Goal: Information Seeking & Learning: Compare options

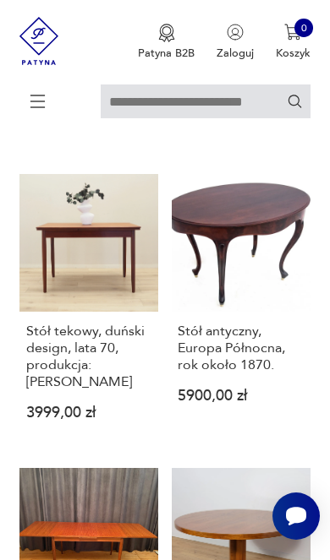
scroll to position [1030, 0]
click at [257, 374] on h3 "Stół antyczny, Europa Północna, rok około 1870." at bounding box center [240, 348] width 126 height 51
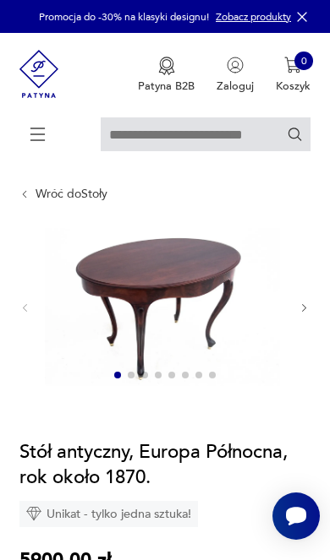
click at [303, 314] on icon "button" at bounding box center [303, 308] width 11 height 11
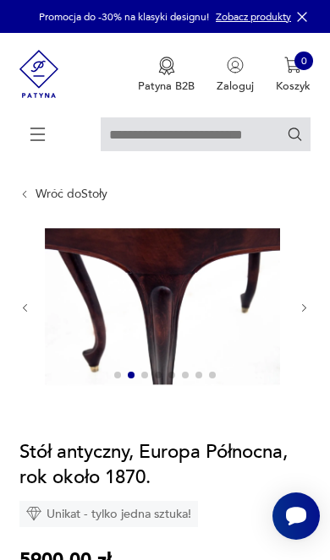
click at [299, 315] on button "button" at bounding box center [303, 309] width 11 height 14
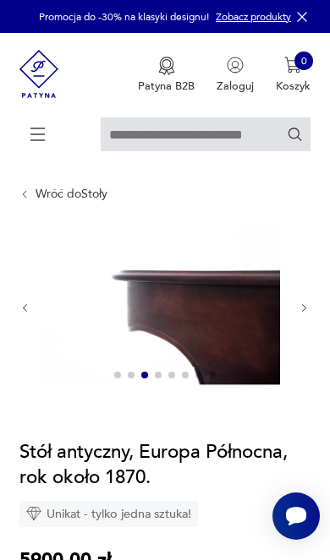
click at [296, 326] on div at bounding box center [164, 308] width 290 height 160
click at [298, 314] on icon "button" at bounding box center [303, 308] width 11 height 11
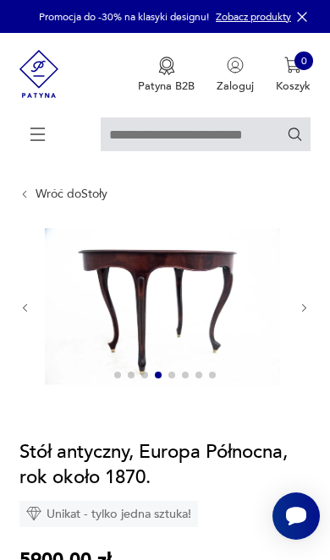
click at [298, 314] on icon "button" at bounding box center [303, 308] width 11 height 11
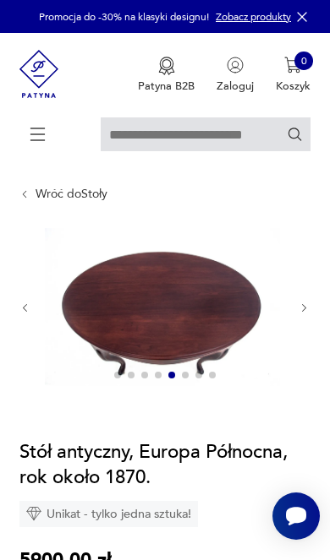
click at [223, 330] on img at bounding box center [162, 306] width 235 height 156
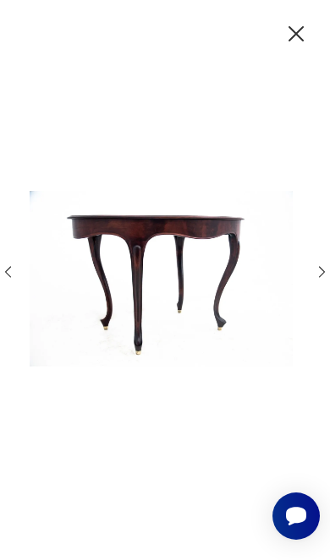
click at [288, 41] on icon "button" at bounding box center [295, 33] width 15 height 15
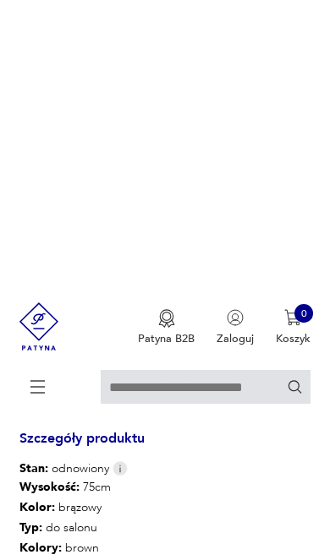
scroll to position [640, 0]
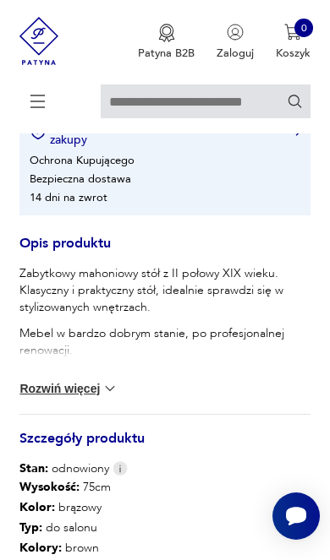
click at [104, 397] on img at bounding box center [109, 388] width 17 height 17
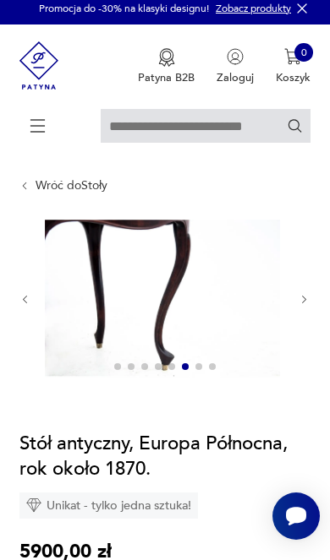
scroll to position [8, 0]
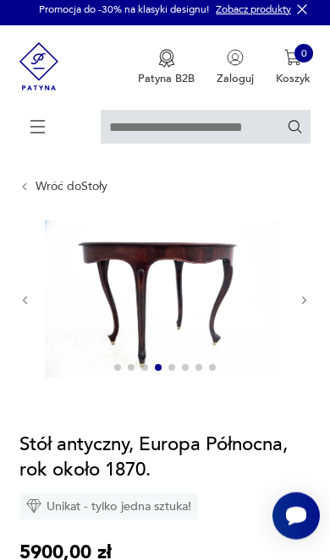
click at [167, 319] on img at bounding box center [162, 299] width 235 height 156
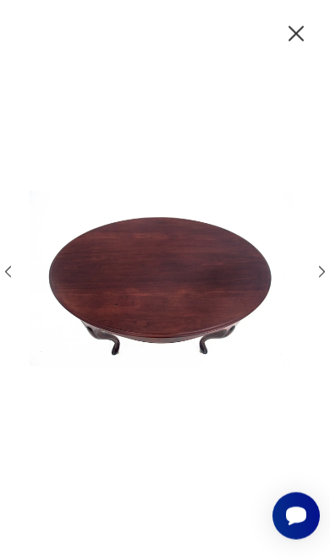
click at [292, 47] on icon "button" at bounding box center [295, 33] width 27 height 27
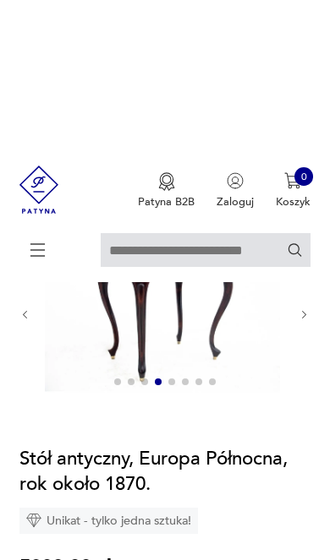
scroll to position [0, 0]
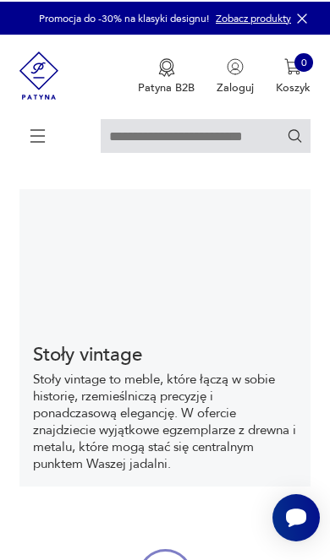
scroll to position [1058, 0]
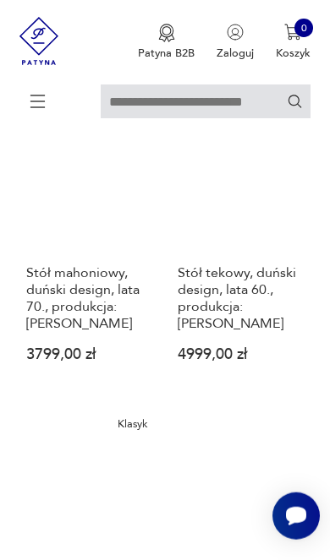
scroll to position [2275, 0]
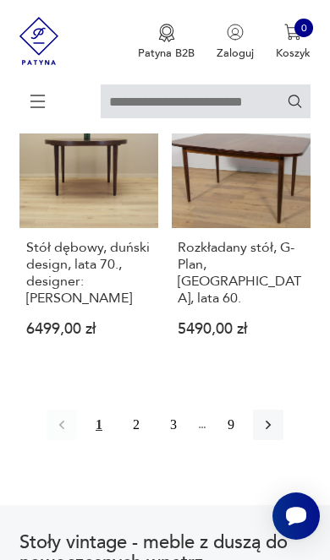
click at [133, 440] on button "2" at bounding box center [136, 425] width 30 height 30
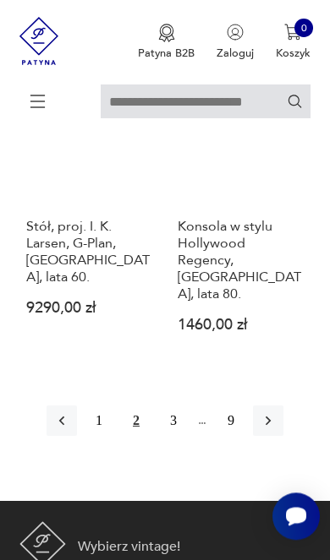
scroll to position [2623, 0]
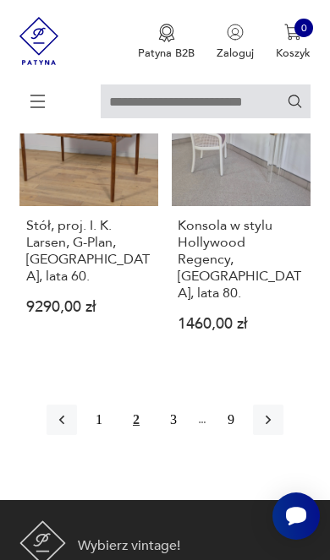
click at [183, 435] on button "3" at bounding box center [173, 420] width 30 height 30
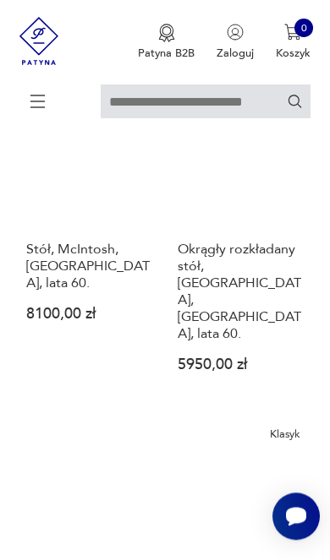
scroll to position [2098, 0]
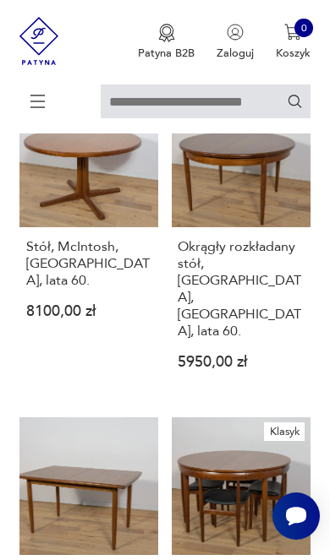
click at [272, 340] on h3 "Okrągły rozkładany stół, [GEOGRAPHIC_DATA], [GEOGRAPHIC_DATA], lata 60." at bounding box center [240, 288] width 126 height 101
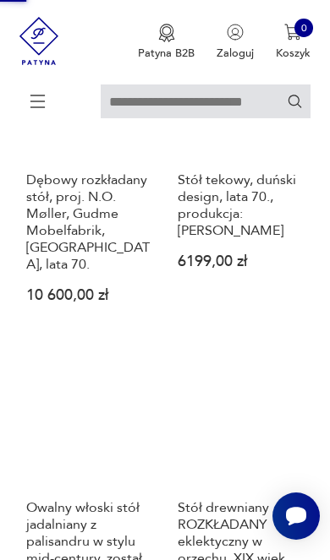
scroll to position [461, 0]
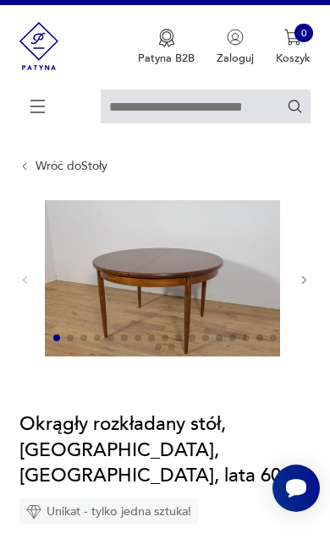
scroll to position [28, 0]
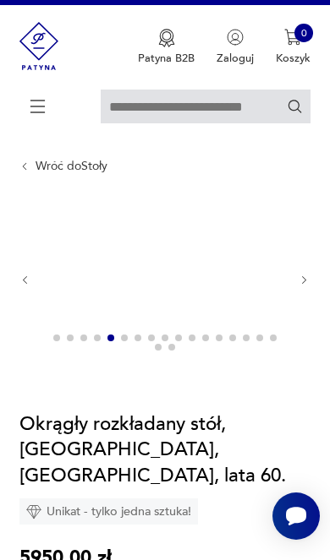
click at [216, 303] on img at bounding box center [162, 278] width 235 height 156
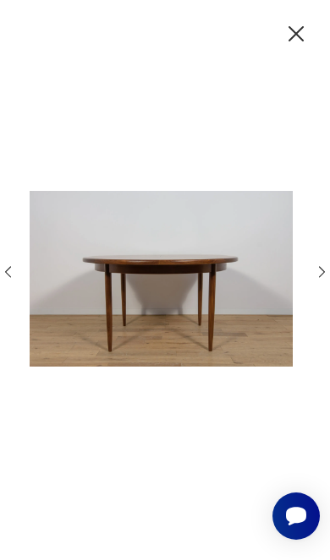
click at [284, 35] on icon "button" at bounding box center [295, 33] width 27 height 27
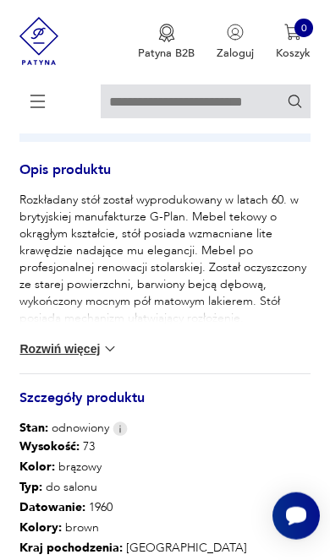
scroll to position [742, 0]
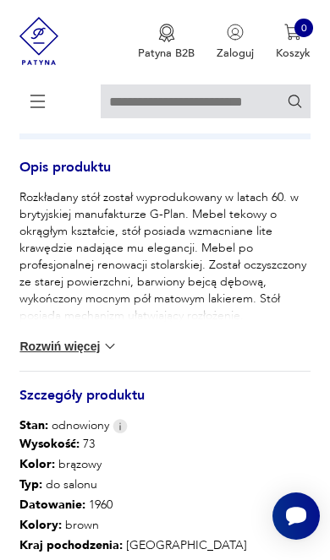
click at [111, 355] on img at bounding box center [109, 346] width 17 height 17
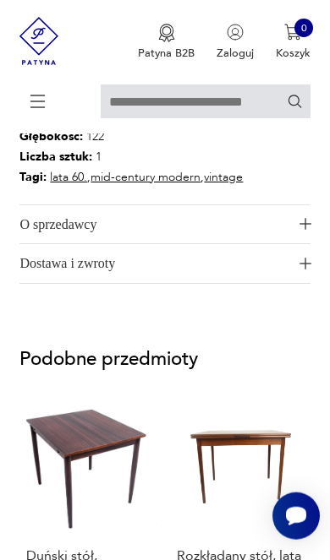
click at [286, 244] on span "O sprzedawcy" at bounding box center [154, 224] width 271 height 39
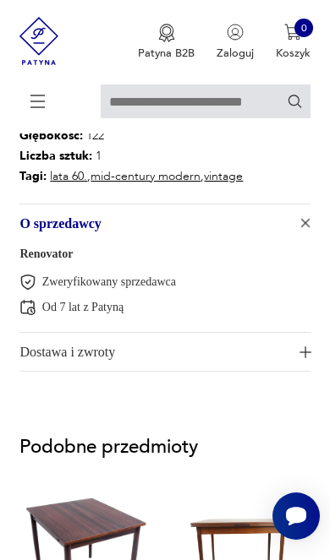
click at [285, 243] on span "O sprzedawcy" at bounding box center [154, 223] width 271 height 39
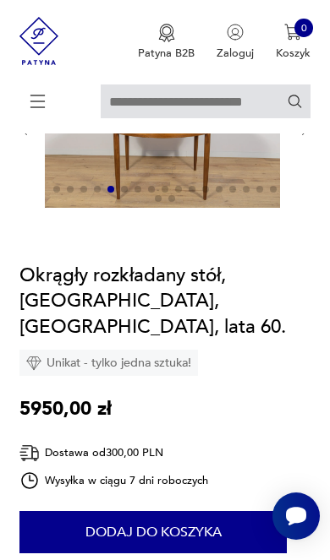
scroll to position [0, 0]
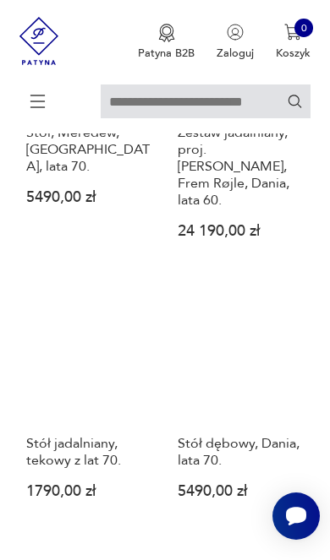
scroll to position [2702, 0]
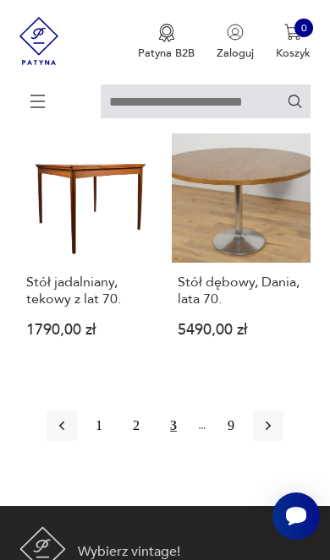
click at [276, 434] on icon "button" at bounding box center [267, 425] width 17 height 17
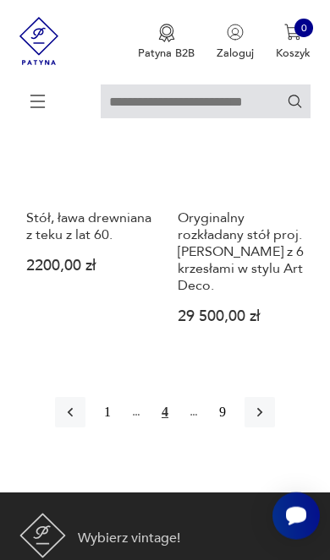
scroll to position [2566, 0]
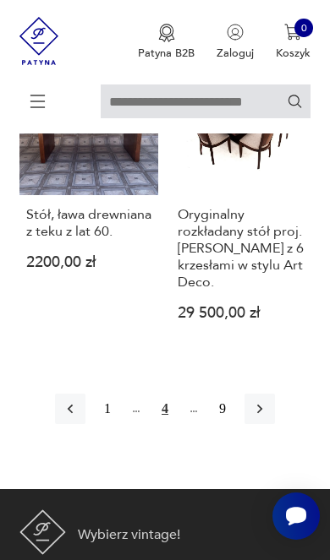
click at [268, 417] on icon "button" at bounding box center [259, 409] width 17 height 17
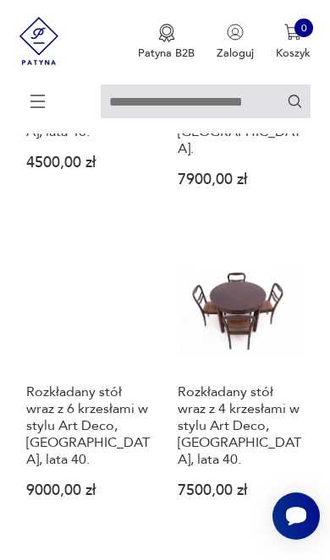
scroll to position [680, 0]
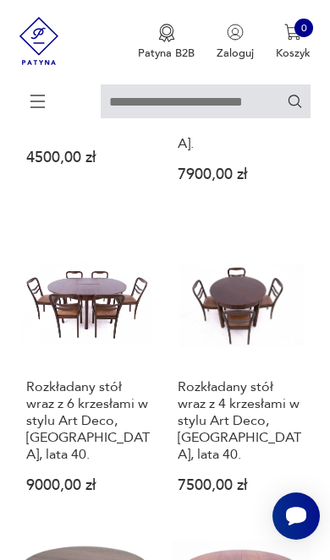
click at [256, 431] on h3 "Rozkładany stół wraz z 4 krzesłami w stylu Art Deco, [GEOGRAPHIC_DATA], lata 40." at bounding box center [240, 421] width 126 height 85
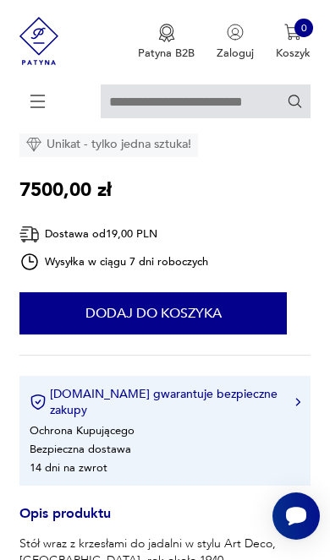
scroll to position [28, 0]
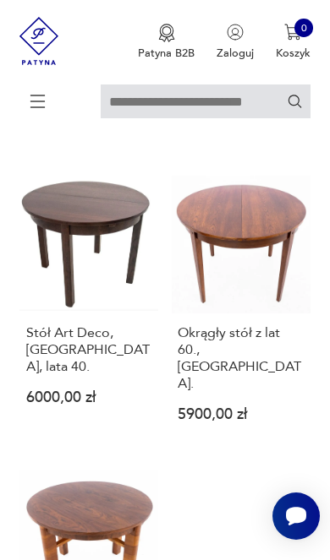
scroll to position [1047, 0]
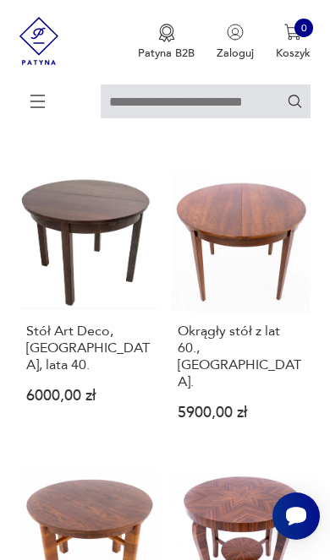
click at [75, 374] on h3 "Stół Art Deco, [GEOGRAPHIC_DATA], lata 40." at bounding box center [89, 348] width 126 height 51
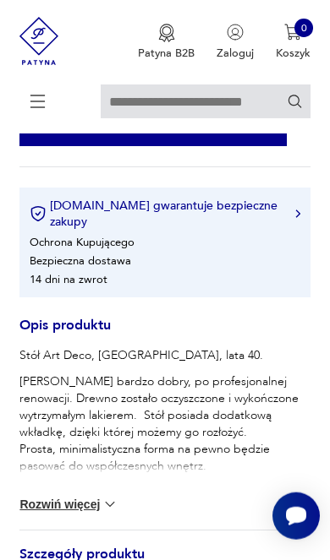
scroll to position [654, 0]
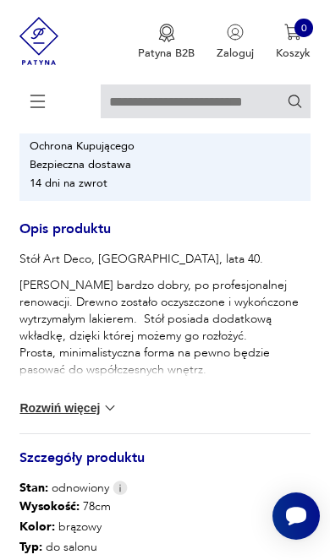
click at [109, 417] on img at bounding box center [109, 408] width 17 height 17
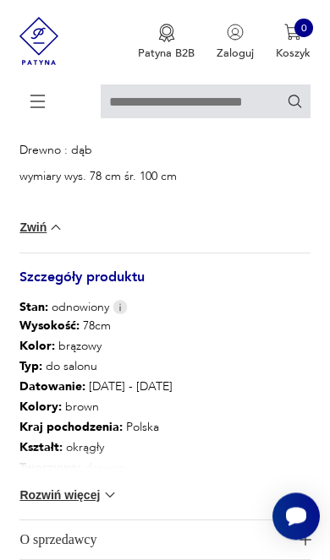
click at [115, 504] on img at bounding box center [109, 495] width 17 height 17
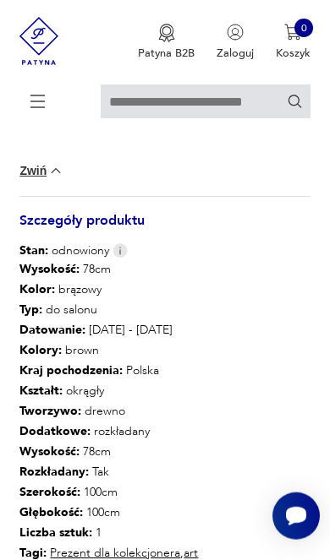
scroll to position [964, 0]
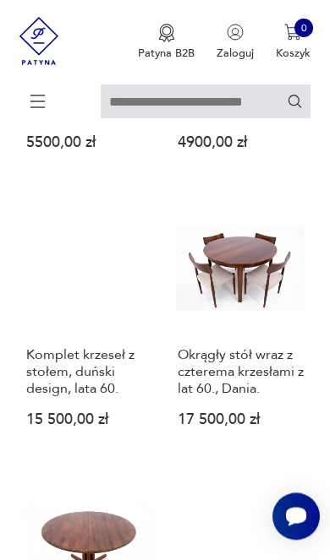
scroll to position [1629, 0]
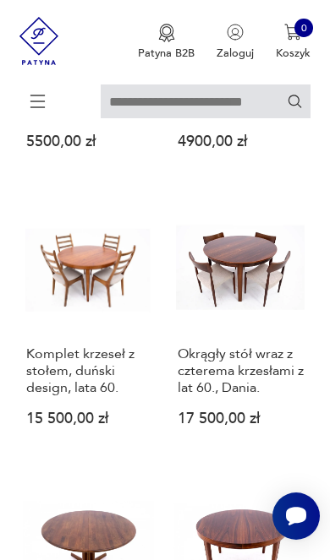
click at [255, 389] on h3 "Okrągły stół wraz z czterema krzesłami z lat 60., Dania." at bounding box center [240, 371] width 126 height 51
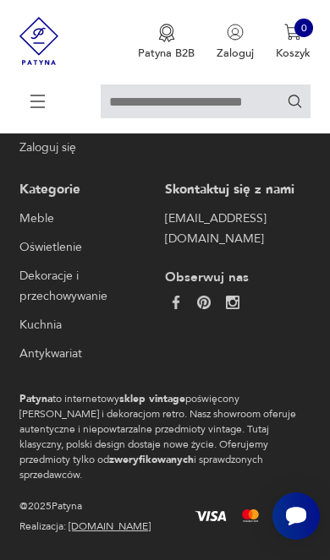
scroll to position [28, 0]
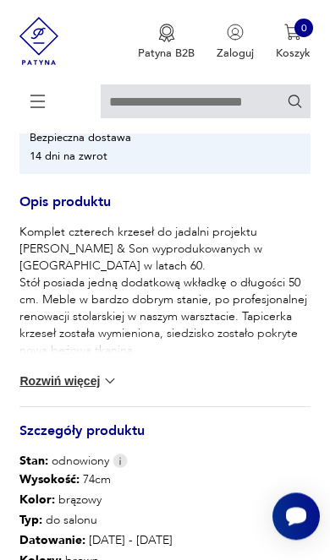
click at [117, 390] on img at bounding box center [109, 381] width 17 height 17
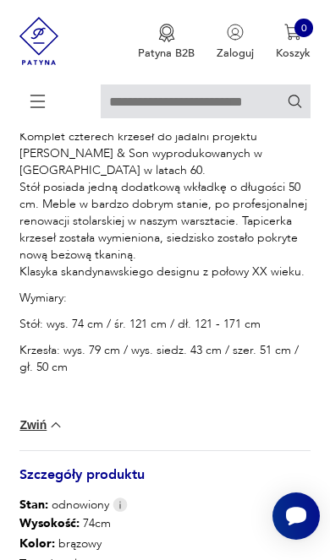
scroll to position [779, 0]
